Goal: Task Accomplishment & Management: Complete application form

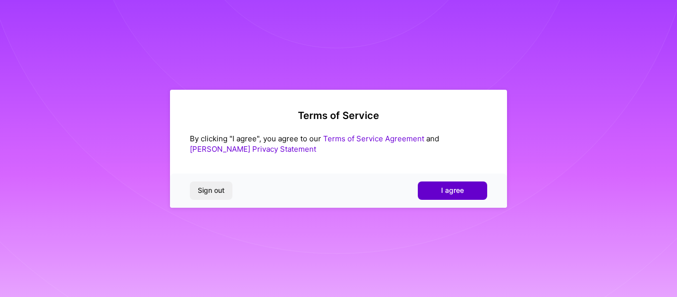
click at [464, 193] on button "I agree" at bounding box center [452, 190] width 69 height 18
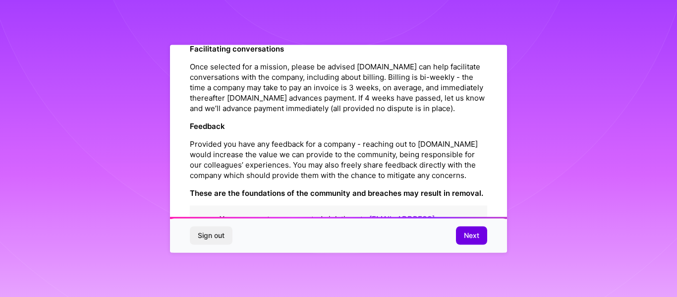
scroll to position [1198, 0]
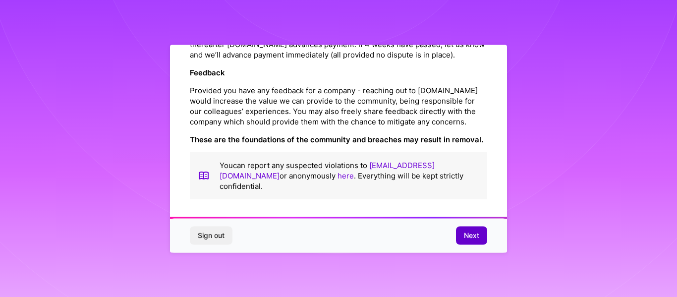
click at [471, 234] on span "Next" at bounding box center [471, 236] width 15 height 10
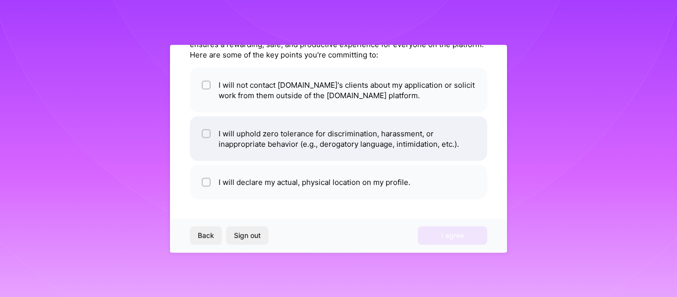
scroll to position [0, 0]
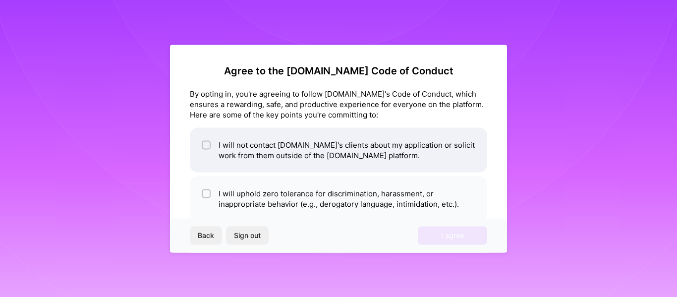
click at [353, 150] on li "I will not contact [DOMAIN_NAME]'s clients about my application or solicit work…" at bounding box center [338, 149] width 297 height 45
checkbox input "true"
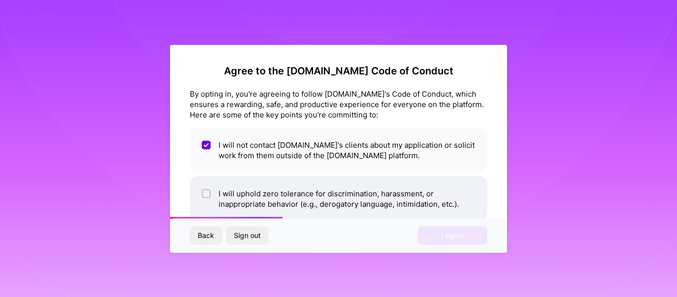
click at [365, 184] on li "I will uphold zero tolerance for discrimination, harassment, or inappropriate b…" at bounding box center [338, 198] width 297 height 45
checkbox input "true"
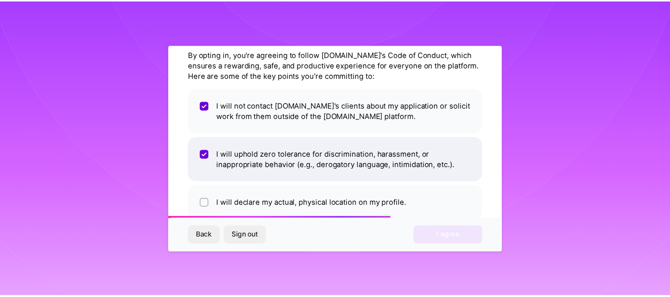
scroll to position [60, 0]
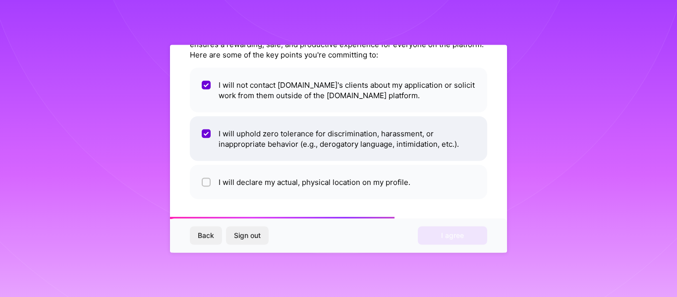
click at [365, 184] on li "I will declare my actual, physical location on my profile." at bounding box center [338, 182] width 297 height 34
checkbox input "true"
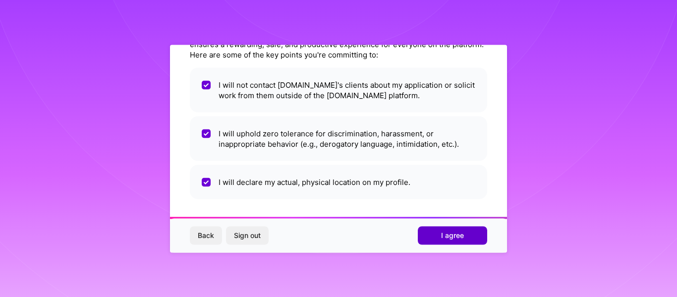
click at [471, 236] on button "I agree" at bounding box center [452, 236] width 69 height 18
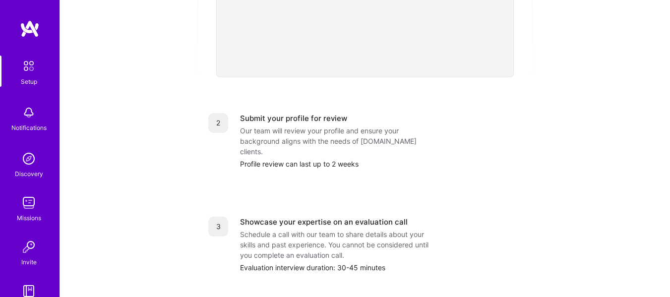
scroll to position [457, 0]
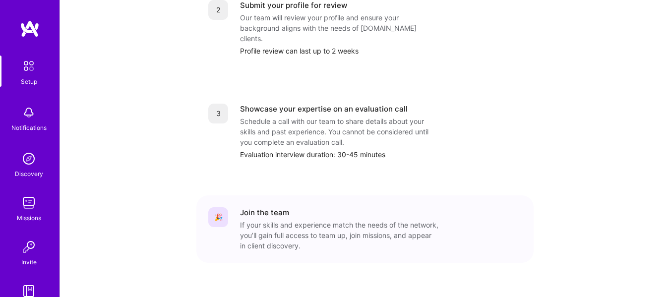
click at [360, 220] on div "If your skills and experience match the needs of the network, you’ll gain full …" at bounding box center [339, 235] width 198 height 31
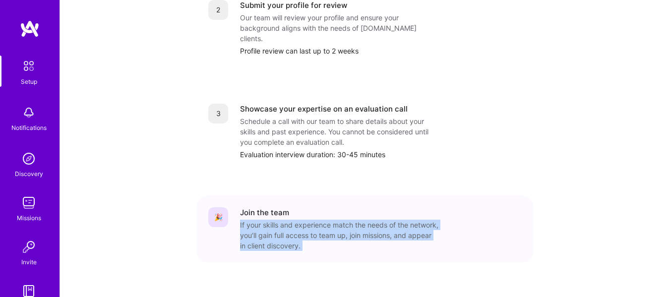
click at [360, 220] on div "If your skills and experience match the needs of the network, you’ll gain full …" at bounding box center [339, 235] width 198 height 31
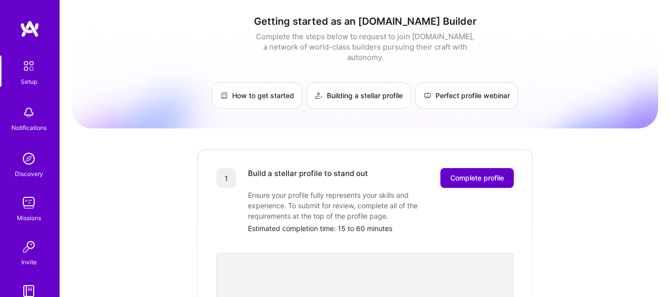
click at [472, 173] on span "Complete profile" at bounding box center [477, 178] width 54 height 10
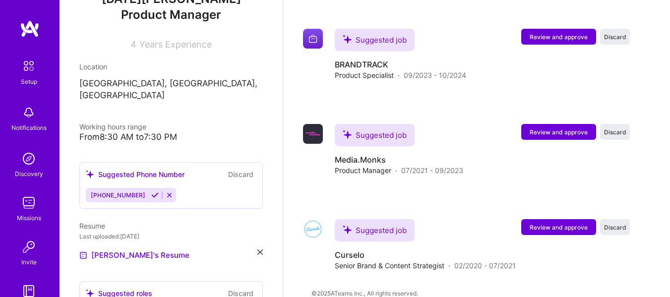
scroll to position [137, 0]
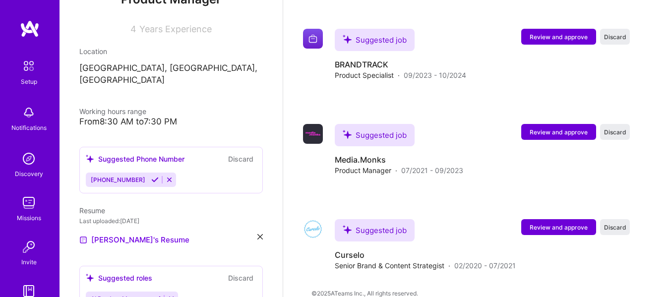
click at [148, 183] on button at bounding box center [154, 180] width 13 height 8
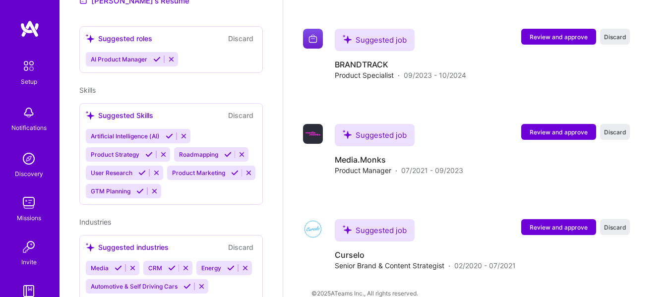
scroll to position [365, 0]
click at [156, 56] on button at bounding box center [156, 60] width 13 height 8
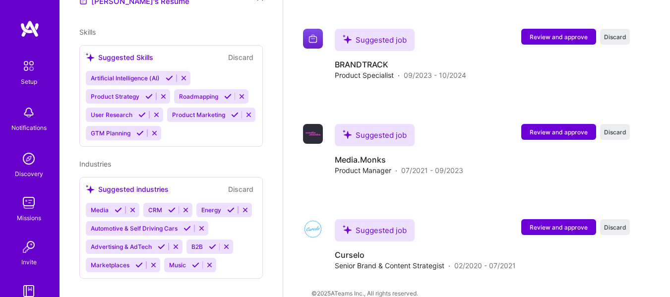
click at [169, 137] on div "Artificial Intelligence (AI) Product Strategy Roadmapping User Research Product…" at bounding box center [171, 105] width 171 height 69
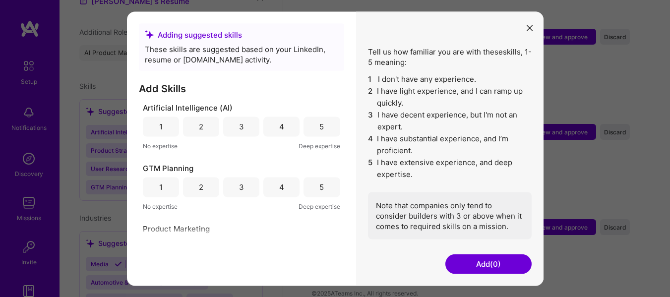
click at [532, 33] on button "modal" at bounding box center [530, 27] width 12 height 16
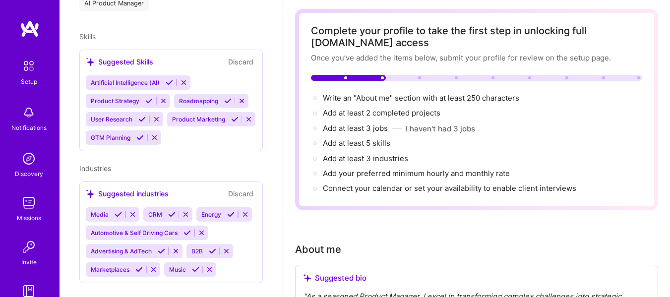
scroll to position [0, 0]
